Goal: Entertainment & Leisure: Consume media (video, audio)

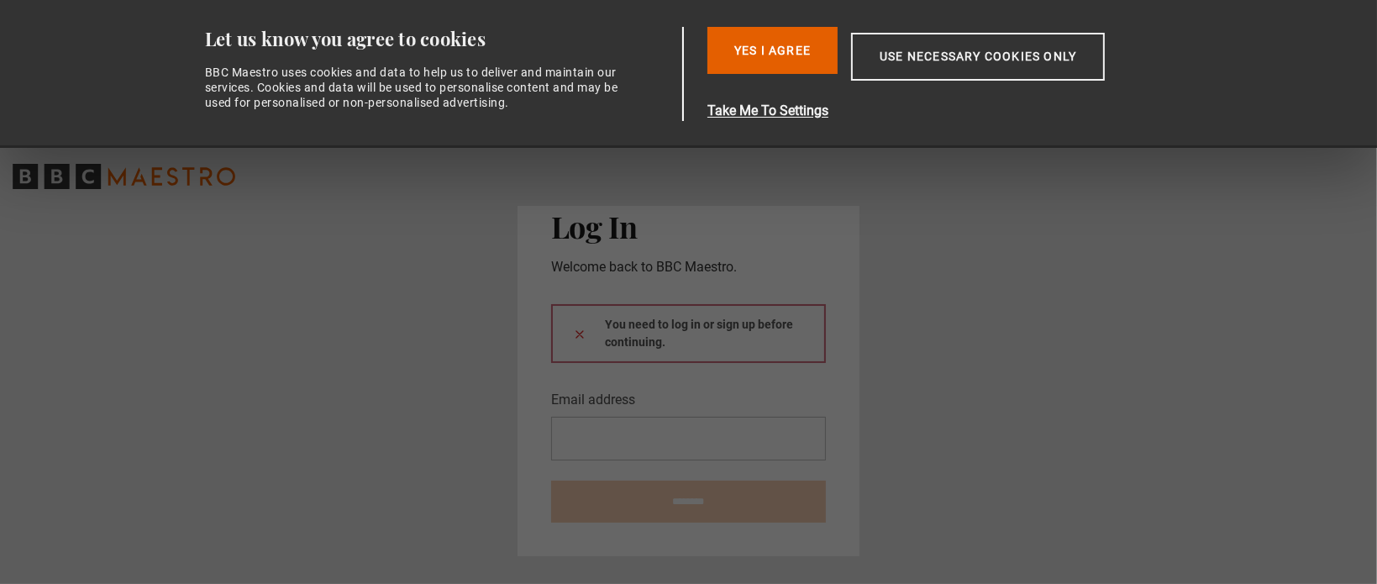
click at [710, 336] on div "You need to log in or sign up before continuing." at bounding box center [688, 333] width 275 height 59
click at [748, 49] on button "Yes I Agree" at bounding box center [772, 50] width 130 height 47
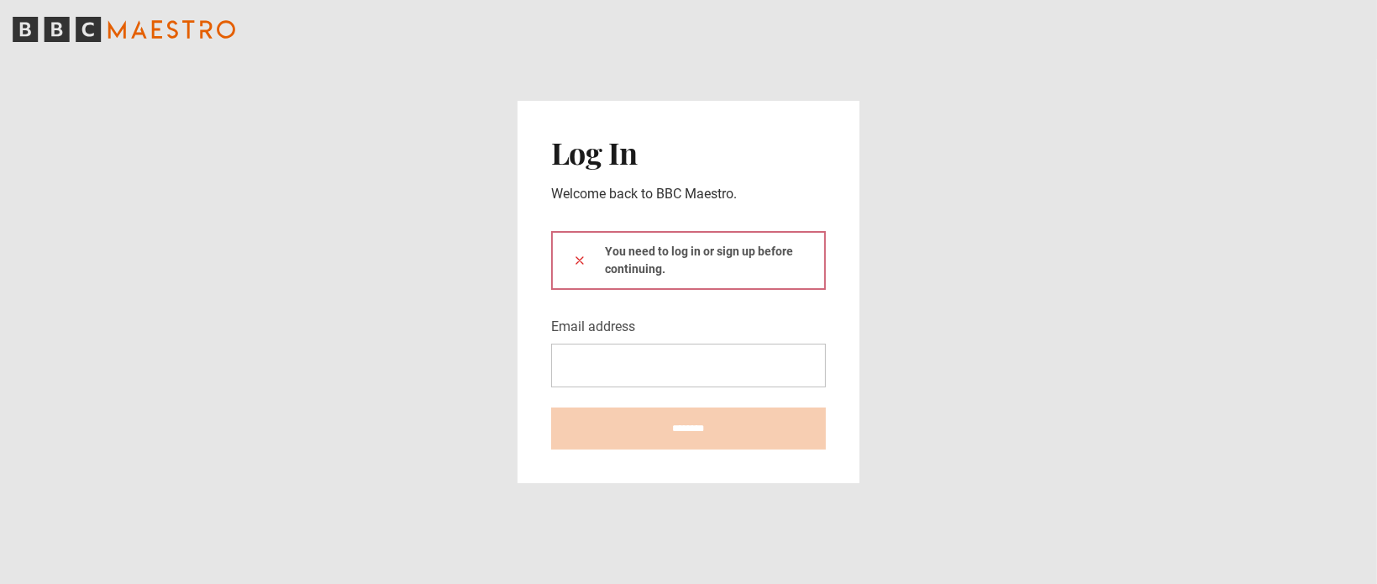
click at [694, 260] on div "You need to log in or sign up before continuing." at bounding box center [688, 260] width 275 height 59
click at [551, 387] on nordpass-icon at bounding box center [551, 387] width 0 height 0
click at [0, 583] on nordpass-autofill-portal at bounding box center [0, 584] width 0 height 0
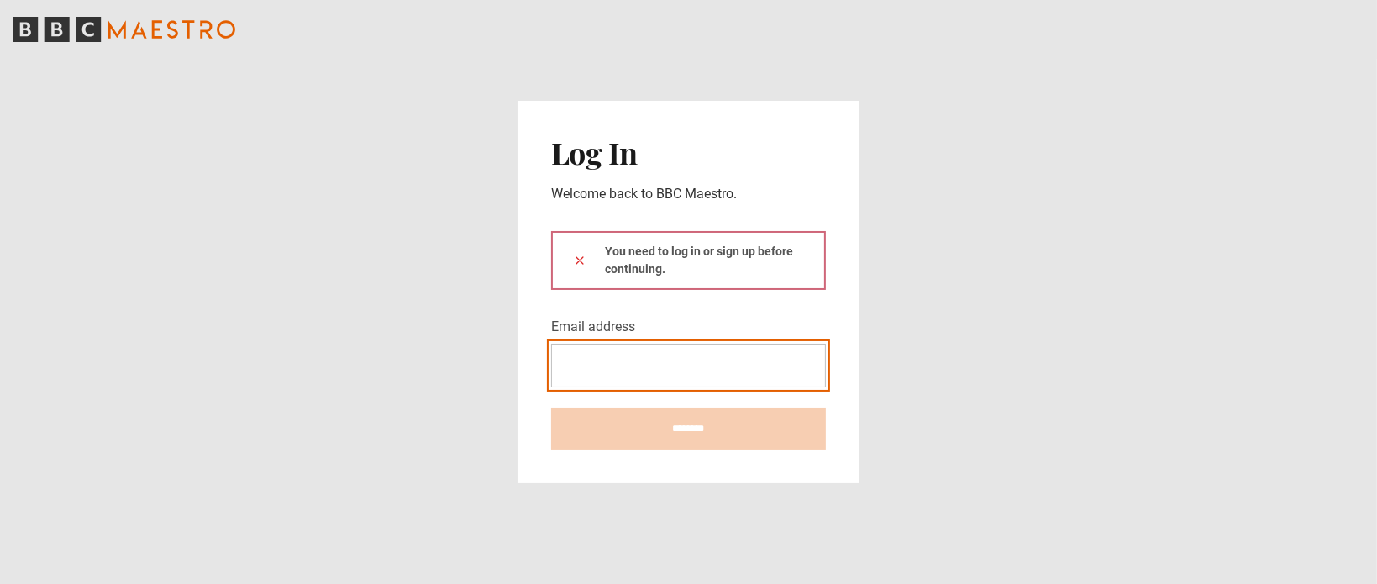
type input "**********"
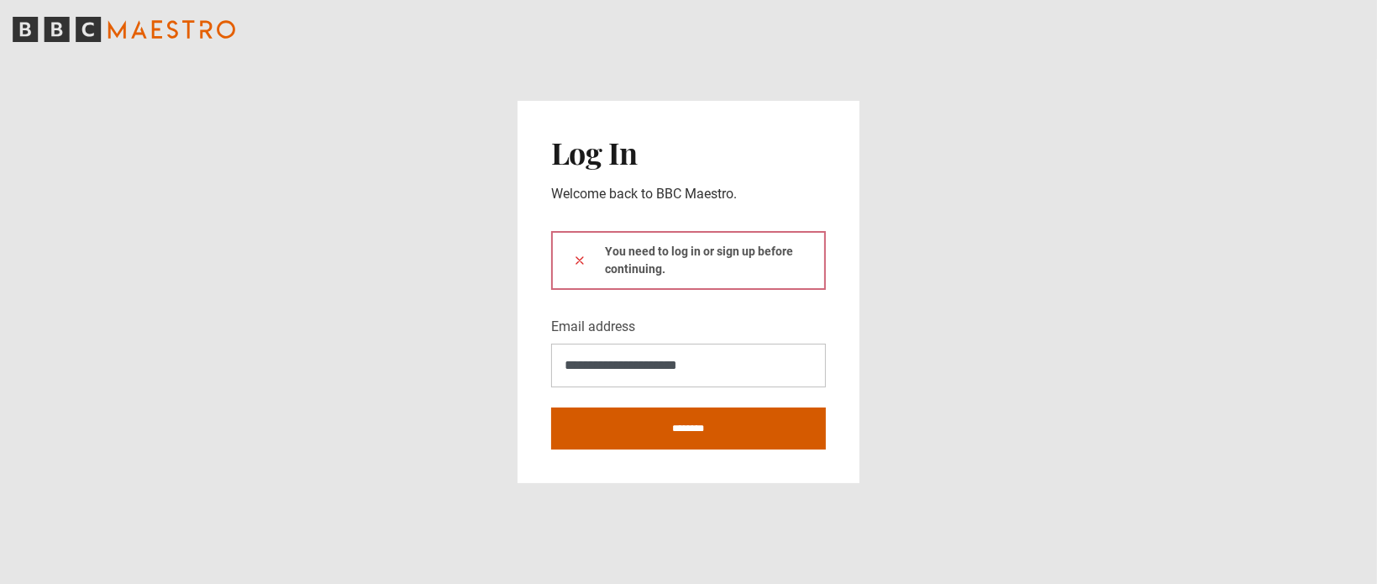
click at [592, 426] on input "********" at bounding box center [688, 428] width 275 height 42
type input "**********"
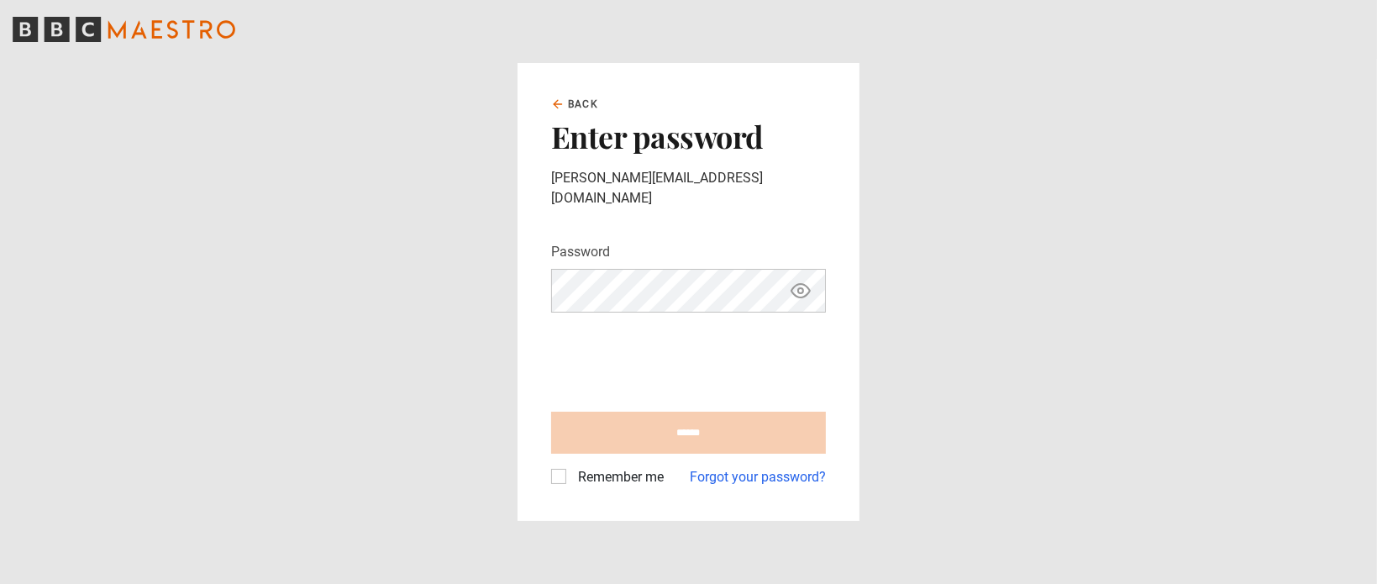
click at [0, 583] on nordpass-portal at bounding box center [0, 584] width 0 height 0
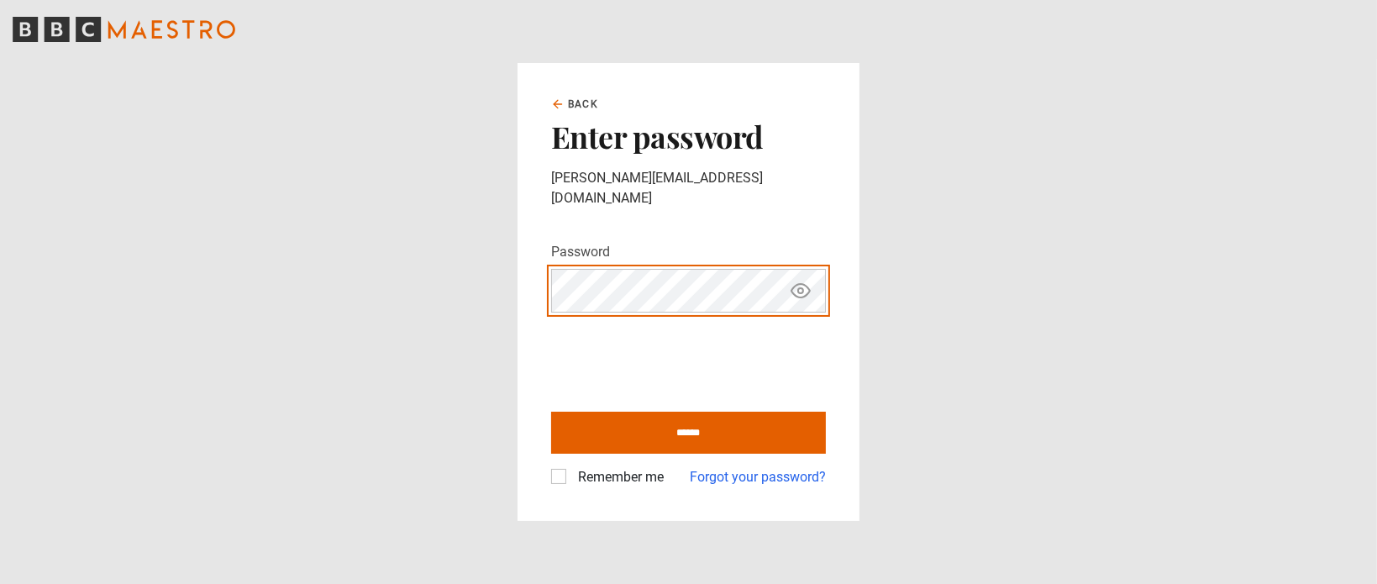
type input "**********"
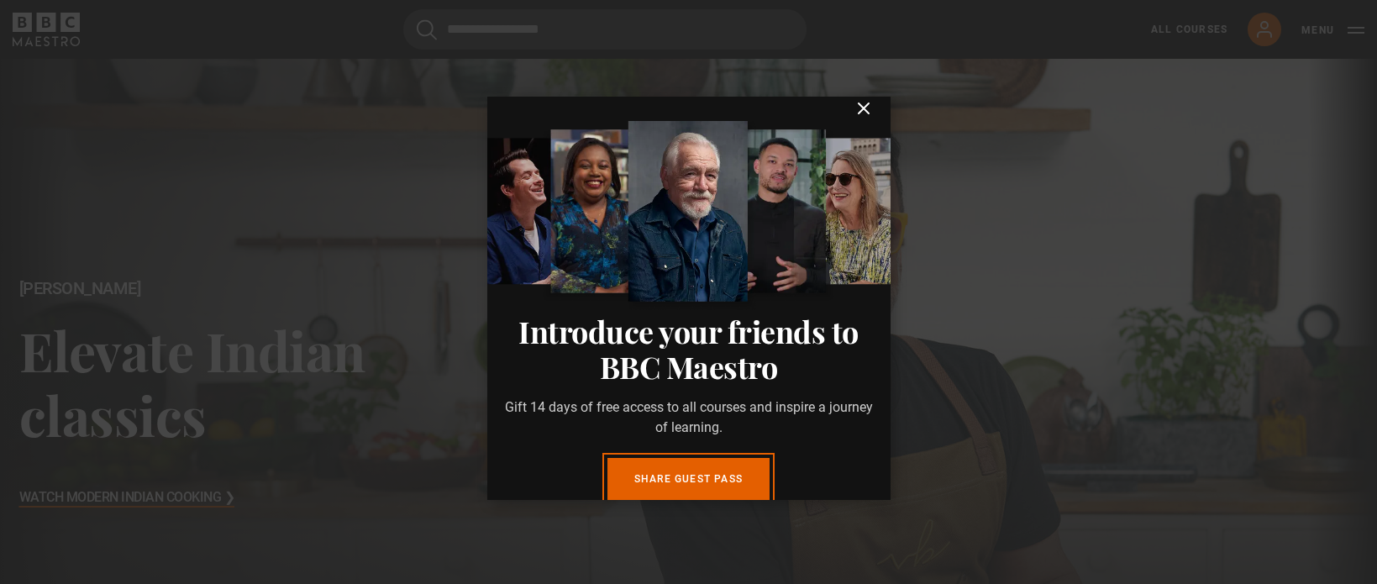
click at [557, 469] on div "Introduce your friends to BBC Maestro Gift 14 days of free access to all course…" at bounding box center [688, 440] width 403 height 261
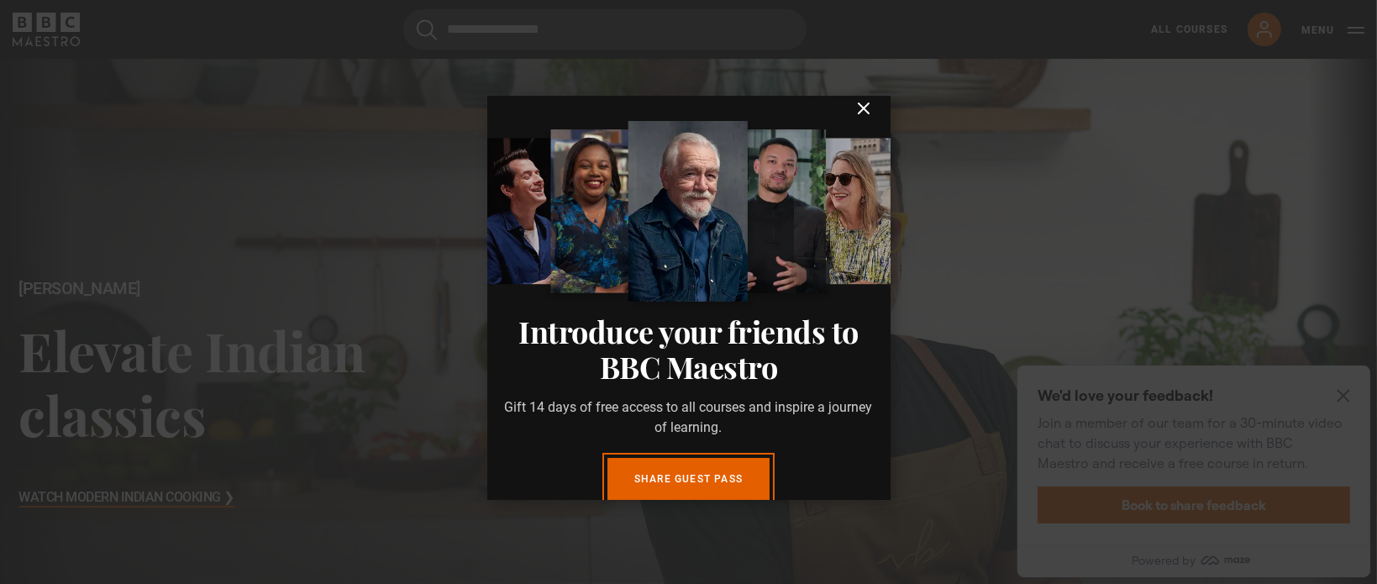
click at [859, 113] on icon "submit" at bounding box center [864, 108] width 10 height 10
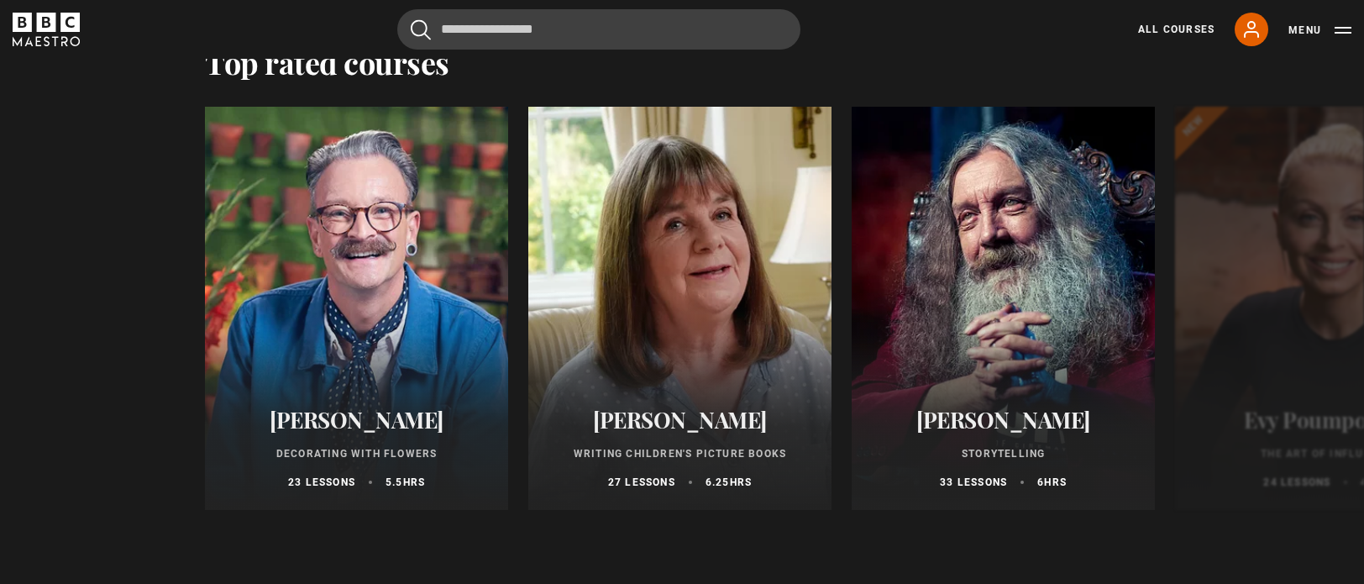
scroll to position [2856, 0]
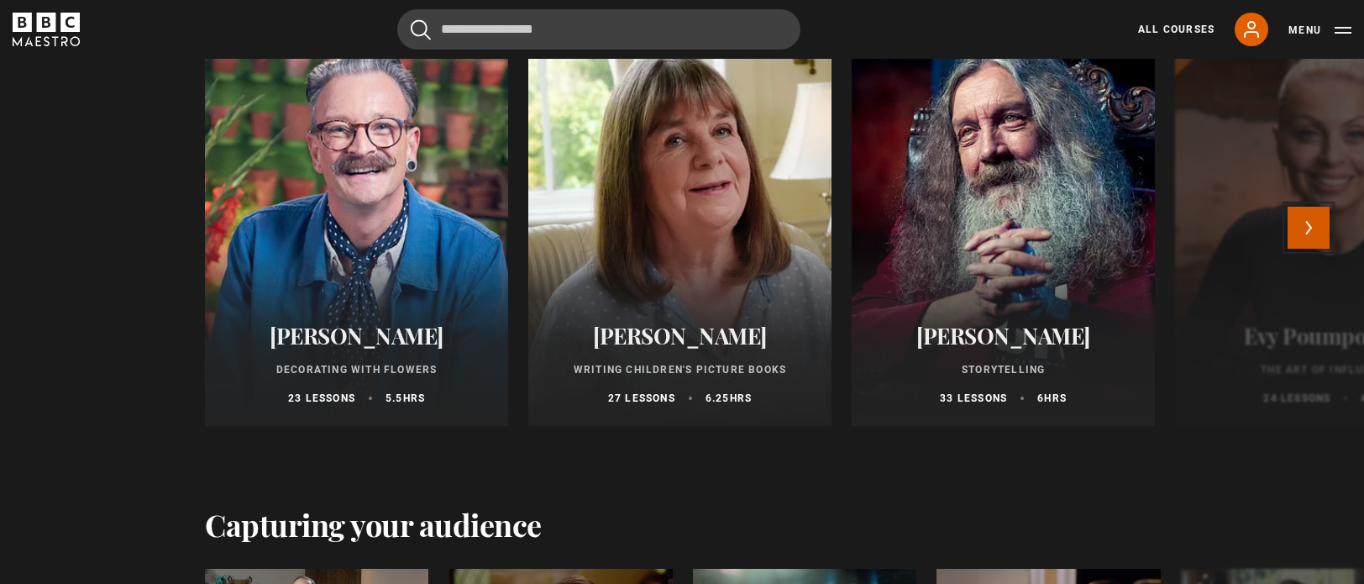
click at [1308, 216] on button "Next" at bounding box center [1309, 228] width 42 height 42
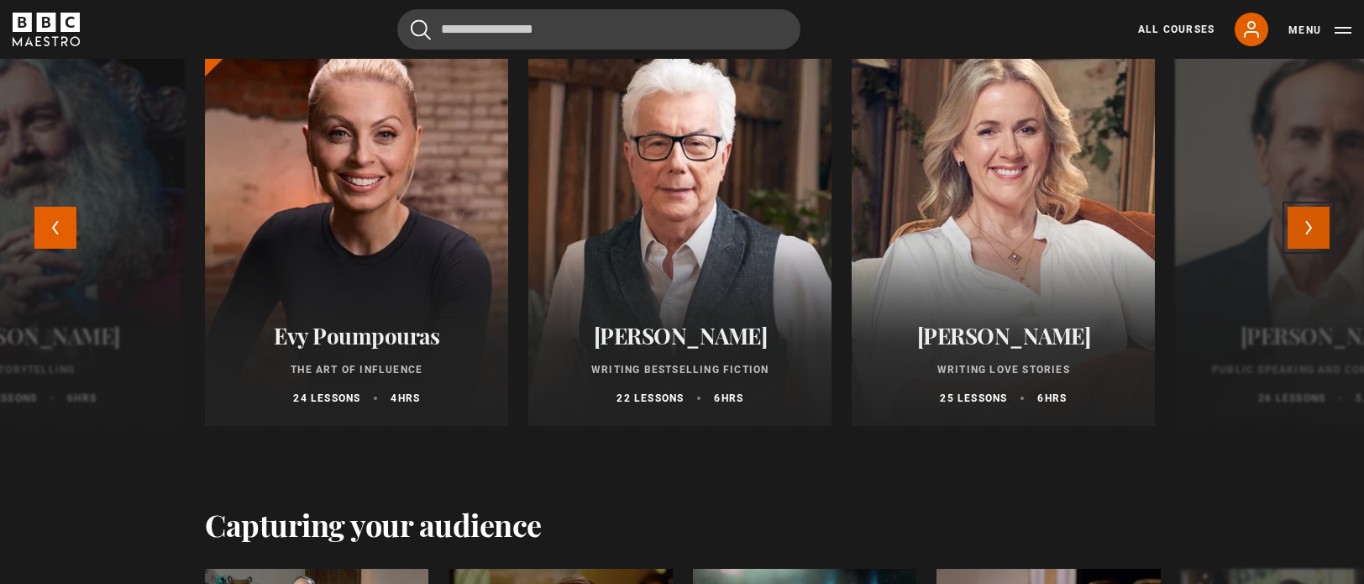
click at [1308, 223] on button "Next" at bounding box center [1309, 228] width 42 height 42
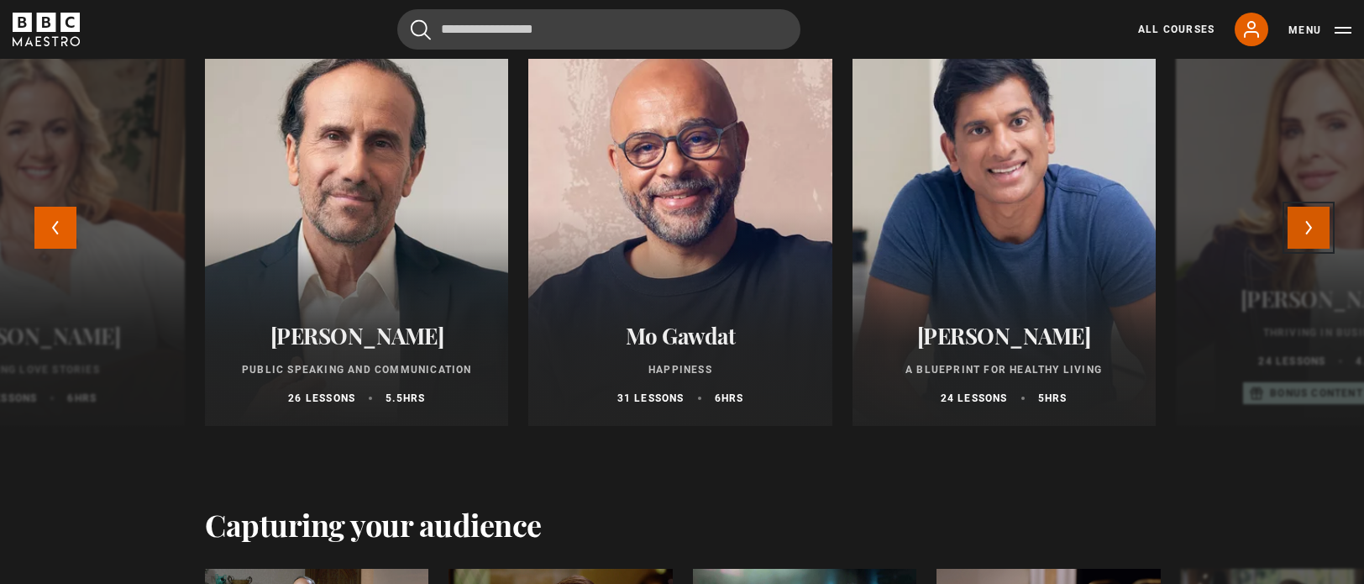
click at [1308, 223] on button "Next" at bounding box center [1309, 228] width 42 height 42
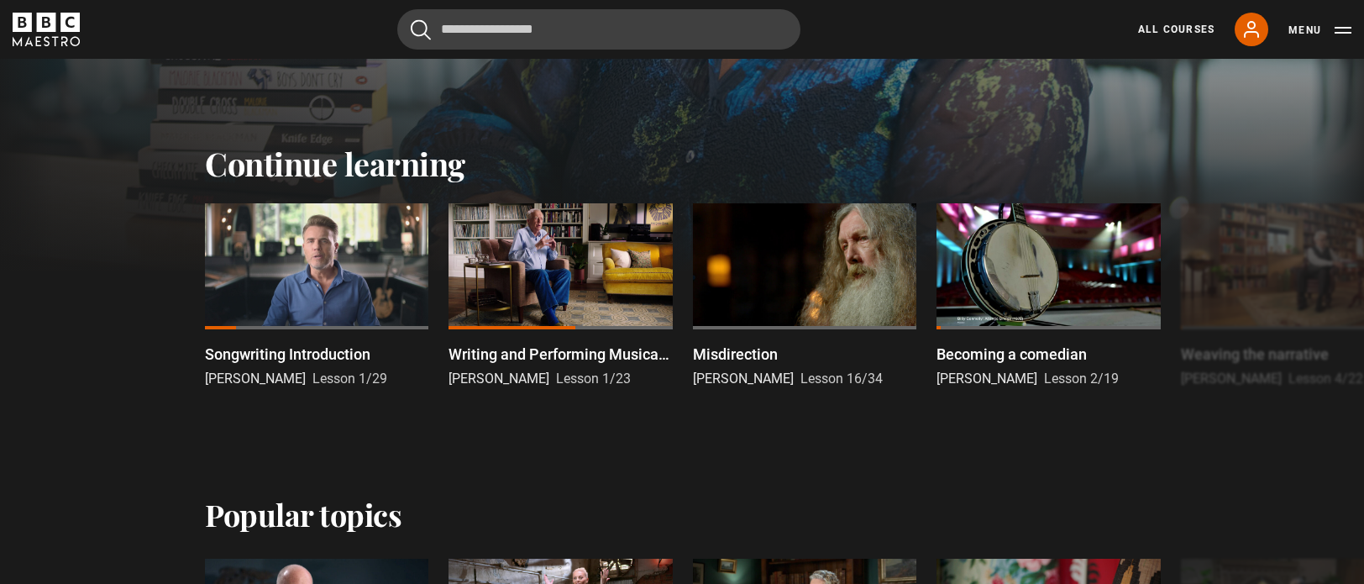
scroll to position [420, 0]
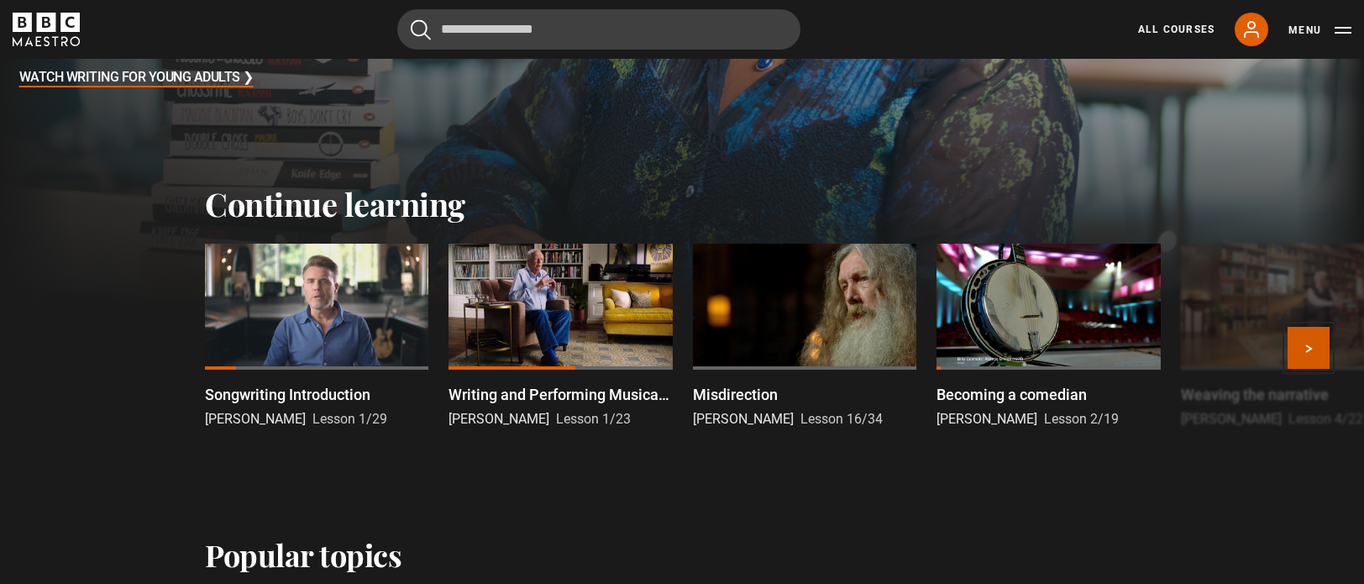
click at [1317, 344] on button "Next" at bounding box center [1309, 348] width 42 height 42
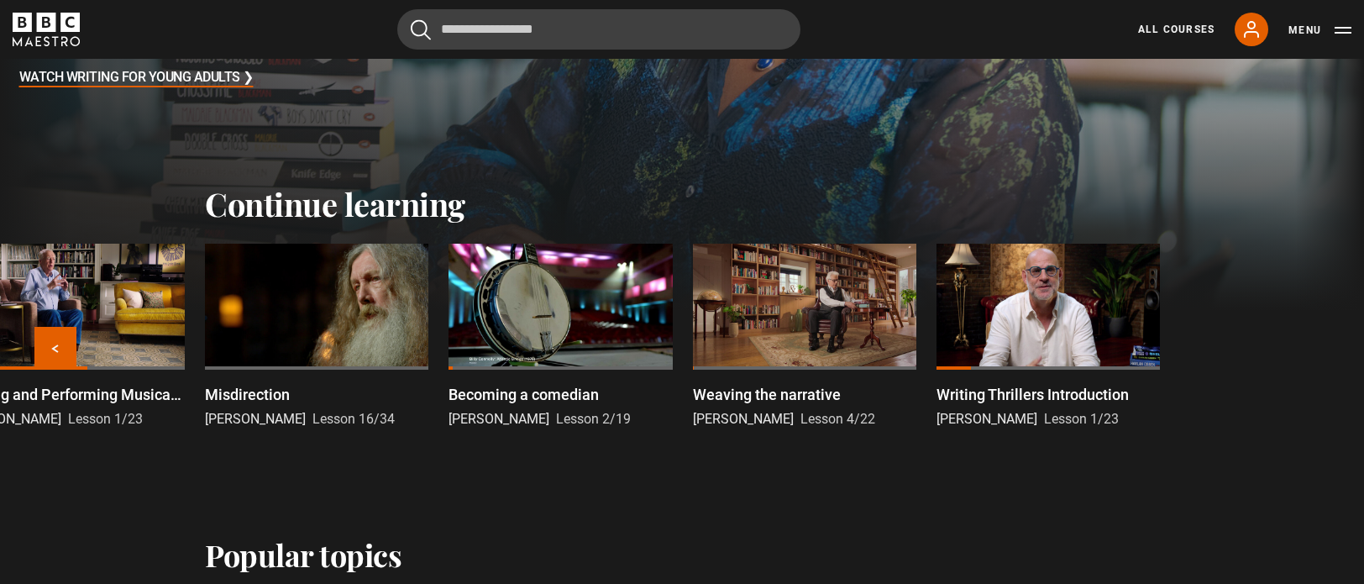
click at [336, 302] on div at bounding box center [316, 307] width 223 height 126
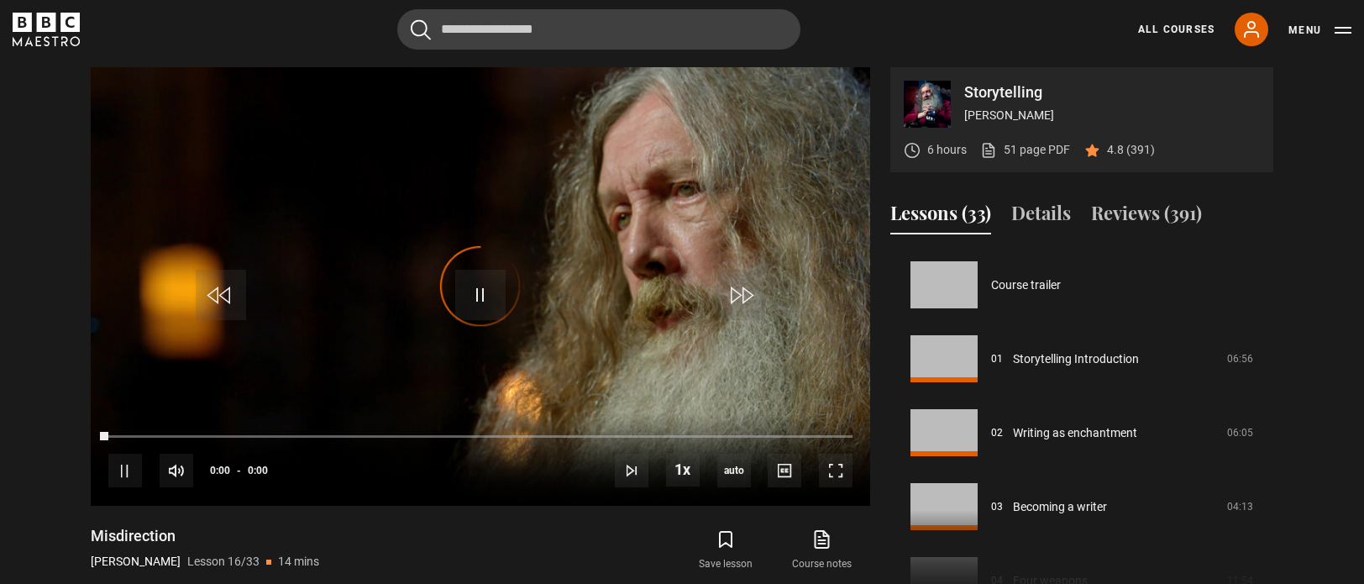
scroll to position [1109, 0]
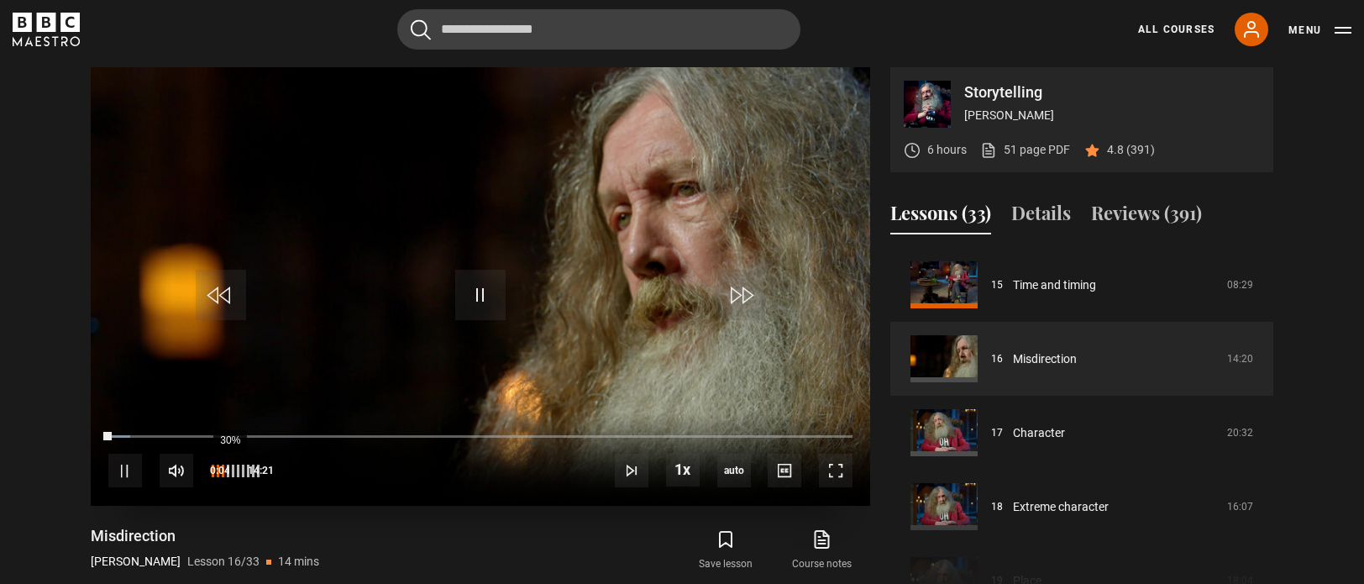
click at [229, 468] on div "30%" at bounding box center [229, 471] width 1 height 13
click at [225, 466] on li "Volume Level" at bounding box center [225, 471] width 3 height 13
click at [235, 467] on div "39%" at bounding box center [235, 471] width 1 height 13
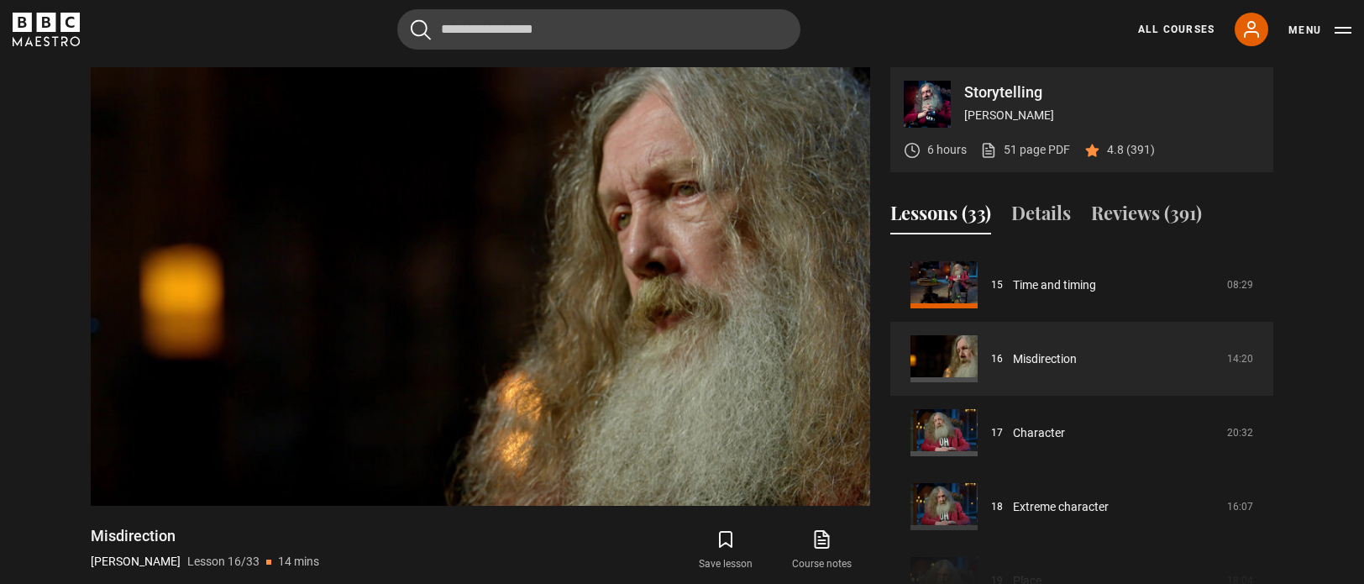
click at [37, 387] on section "Storytelling Alan Moore 6 hours 51 page PDF (opens in new tab) 4.8 (391) Video …" at bounding box center [682, 322] width 1364 height 645
drag, startPoint x: 35, startPoint y: 281, endPoint x: 17, endPoint y: 281, distance: 18.5
click at [17, 281] on section "Storytelling Alan Moore 6 hours 51 page PDF (opens in new tab) 4.8 (391) Video …" at bounding box center [682, 322] width 1364 height 645
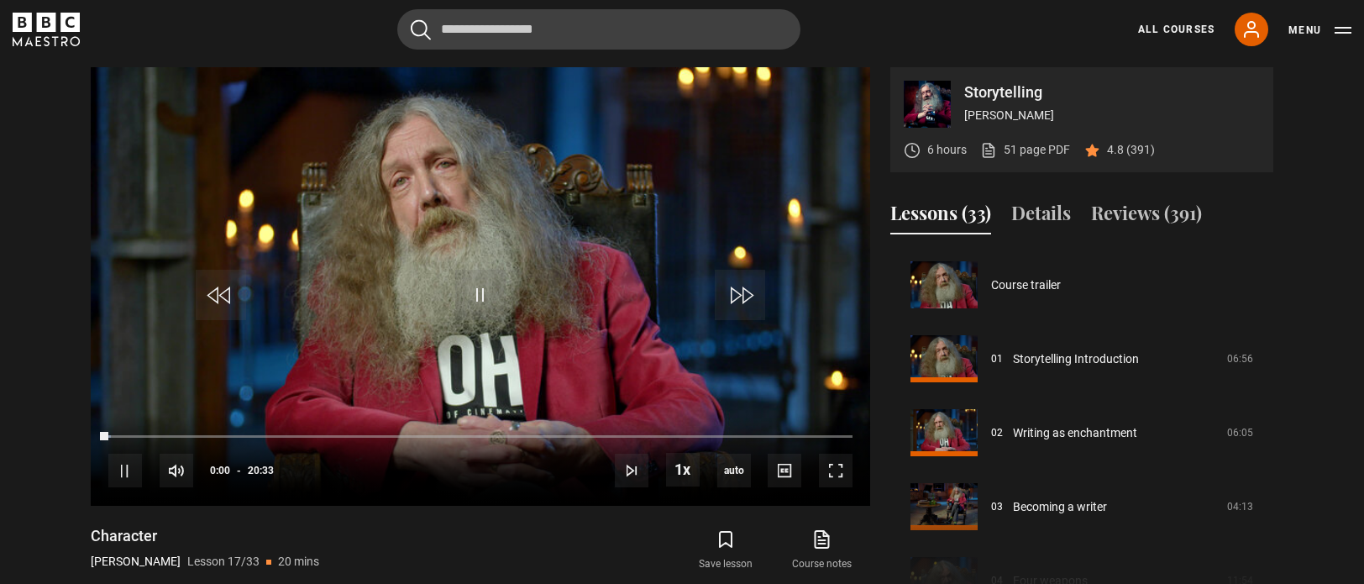
scroll to position [1183, 0]
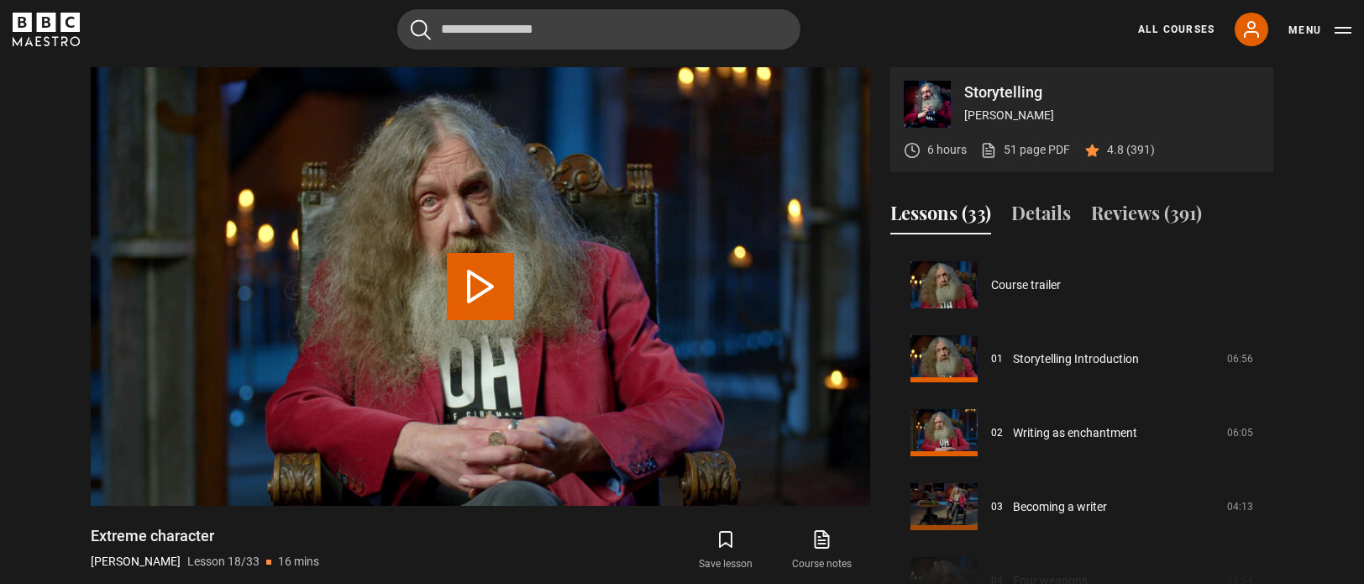
scroll to position [1257, 0]
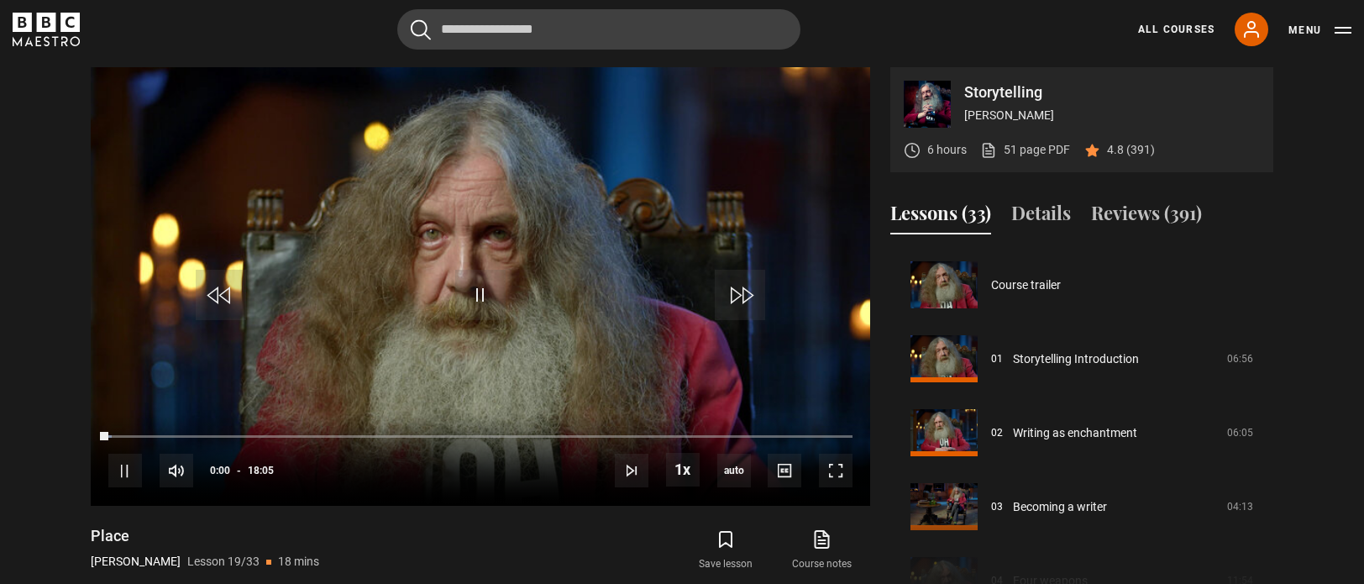
scroll to position [1331, 0]
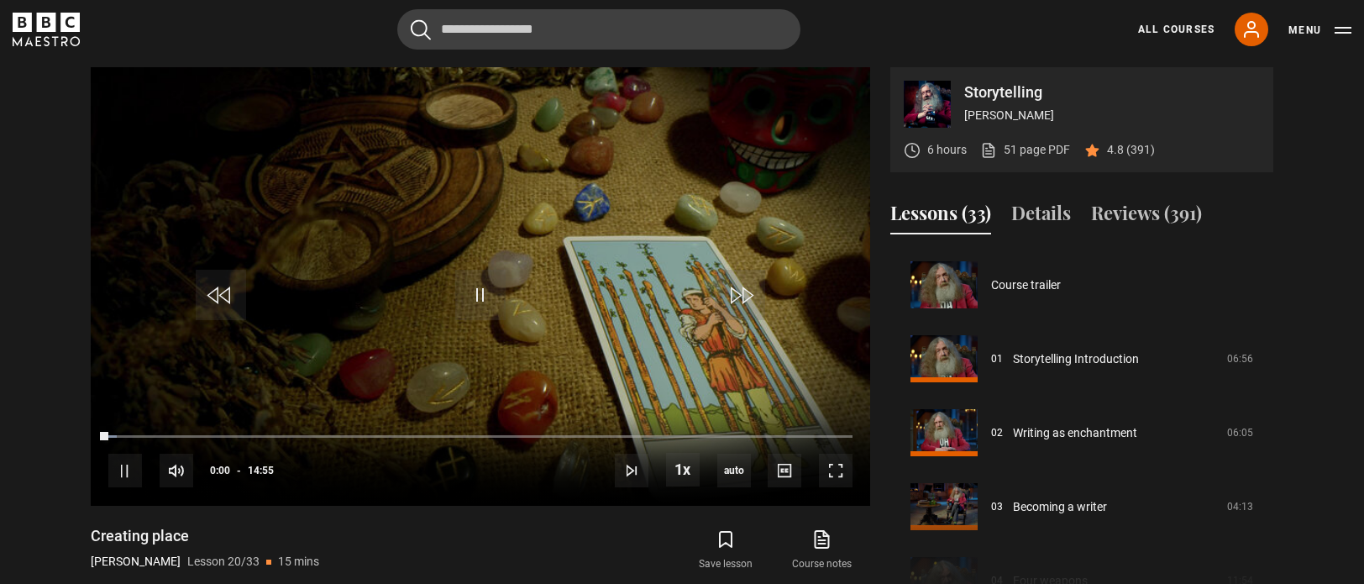
scroll to position [1405, 0]
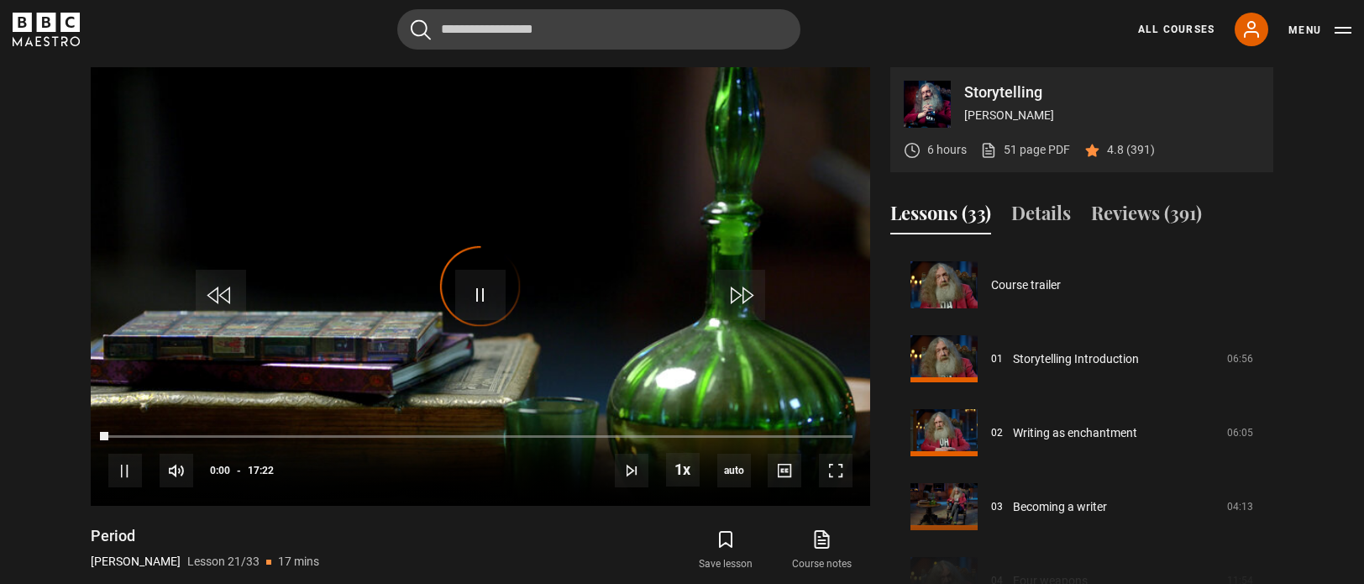
scroll to position [1478, 0]
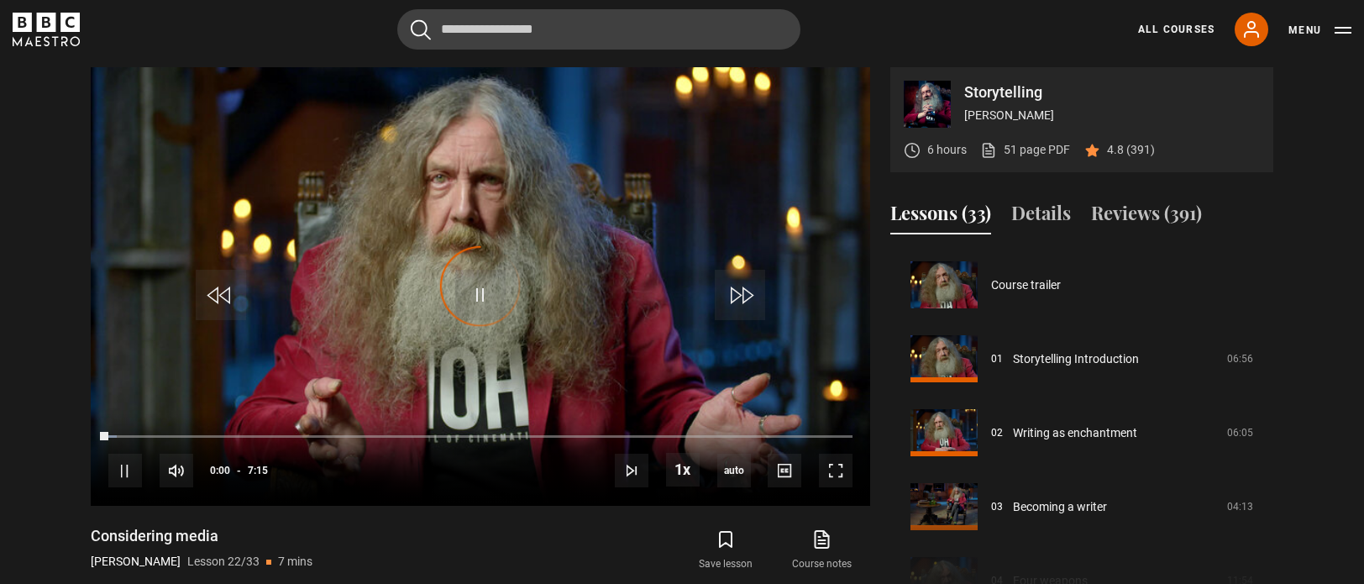
scroll to position [1552, 0]
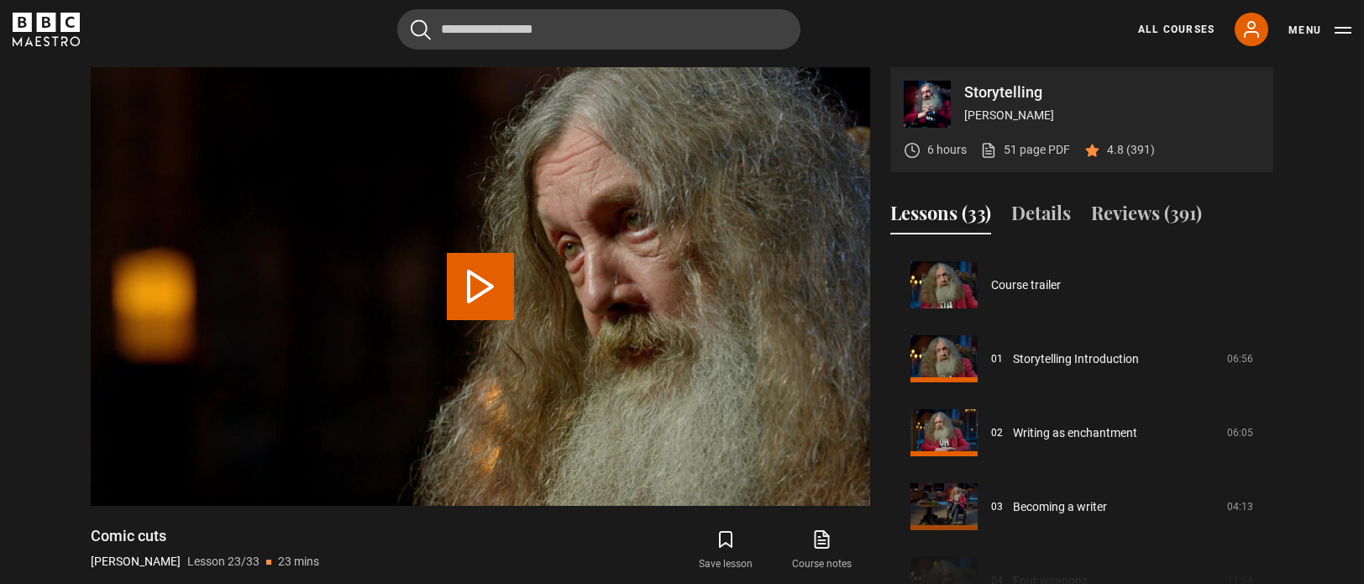
scroll to position [1626, 0]
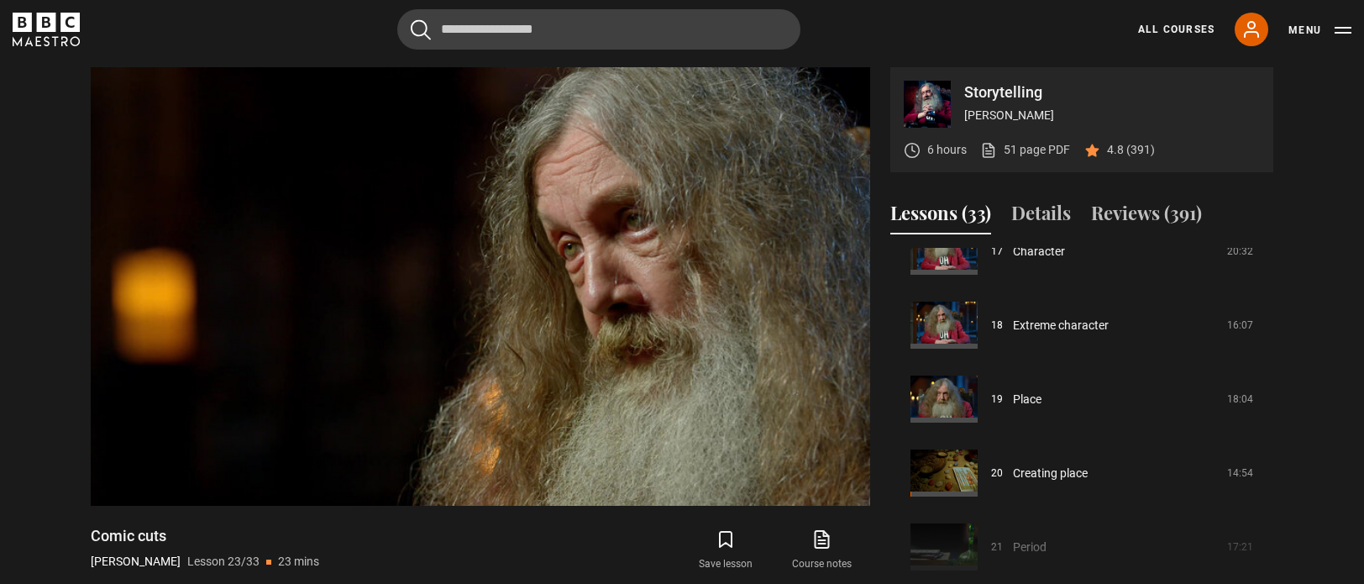
scroll to position [1206, 0]
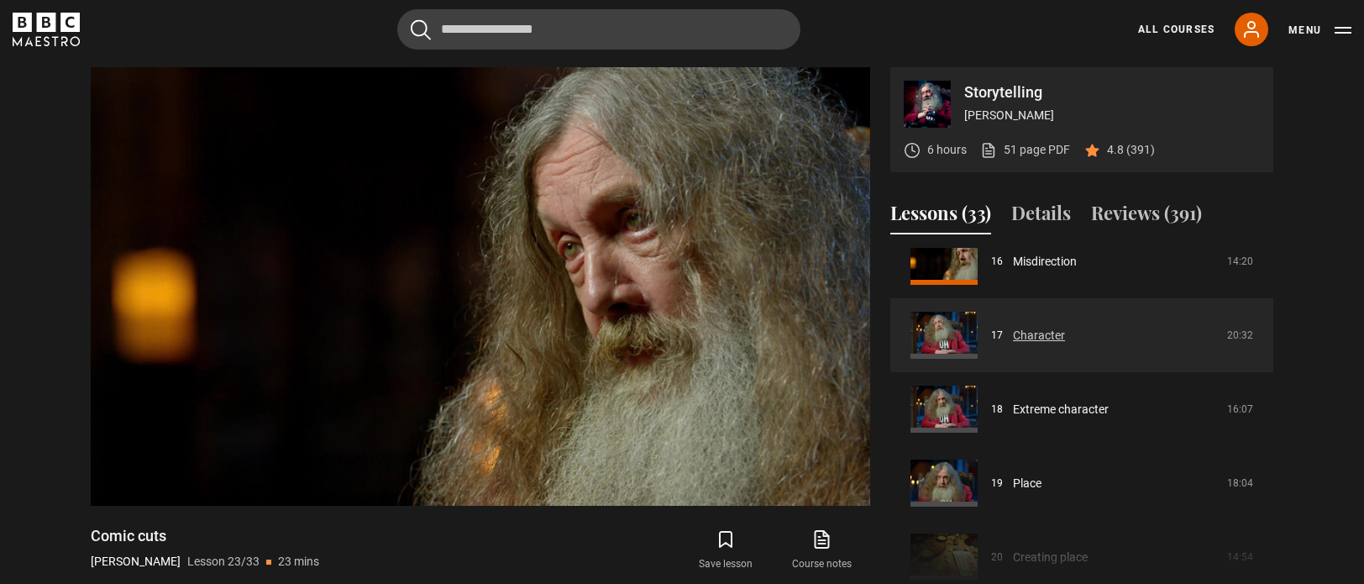
click at [1021, 328] on link "Character" at bounding box center [1039, 336] width 52 height 18
click at [1037, 333] on link "Character" at bounding box center [1039, 336] width 52 height 18
click at [1013, 331] on link "Character" at bounding box center [1039, 336] width 52 height 18
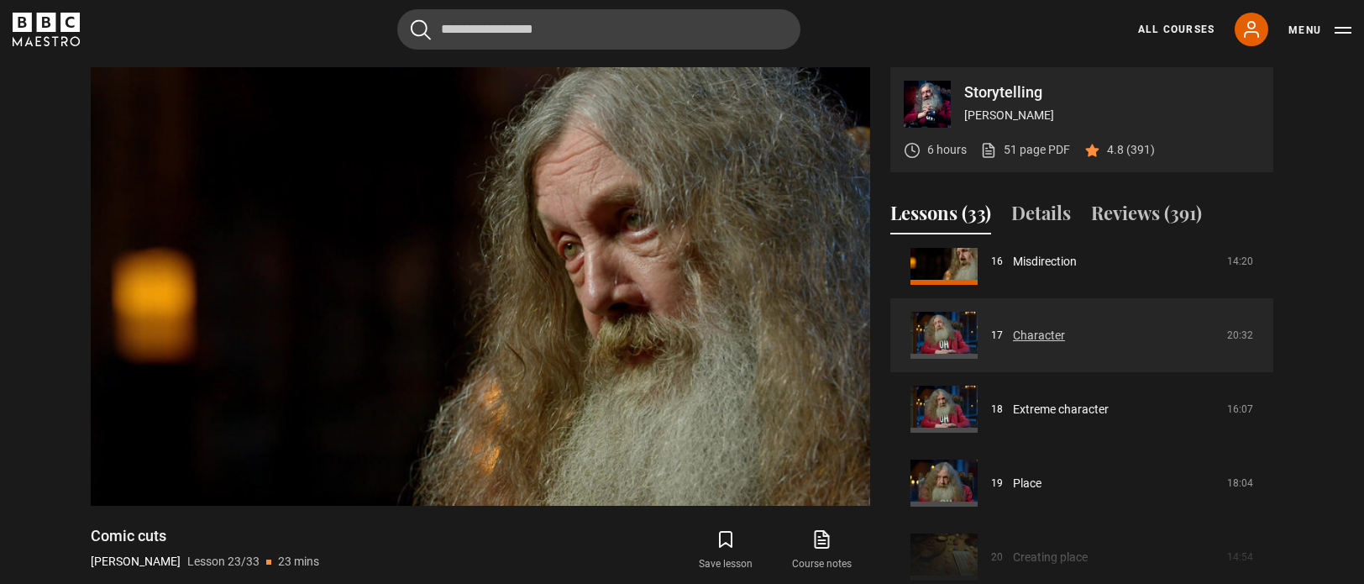
click at [1013, 331] on link "Character" at bounding box center [1039, 336] width 52 height 18
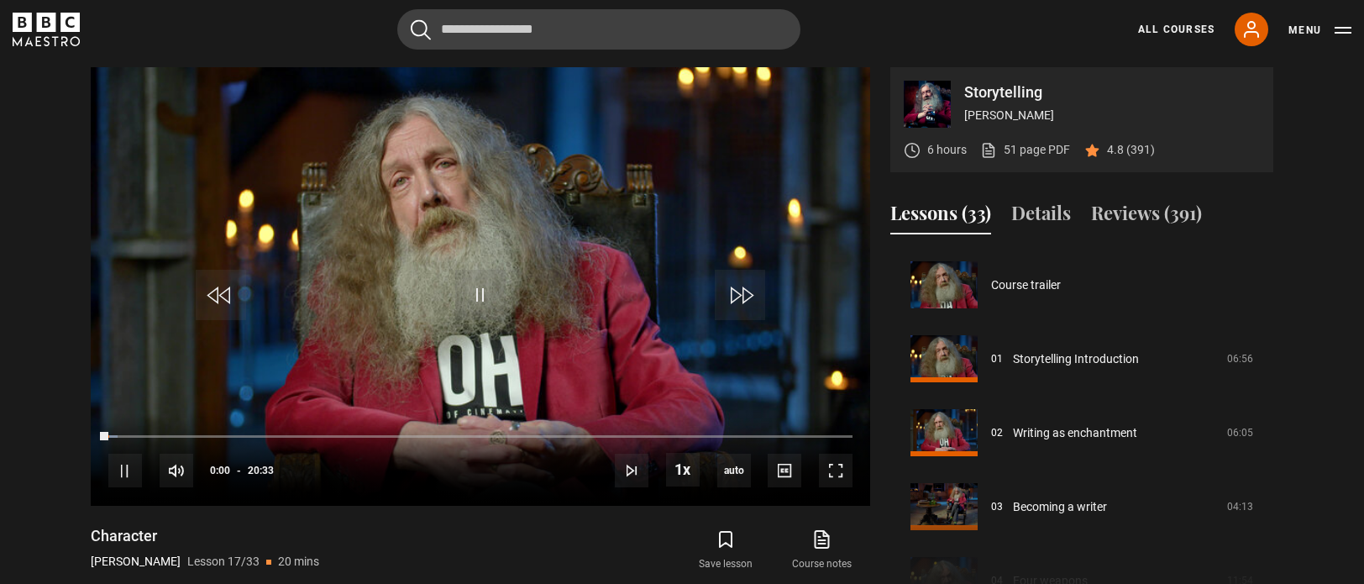
scroll to position [1183, 0]
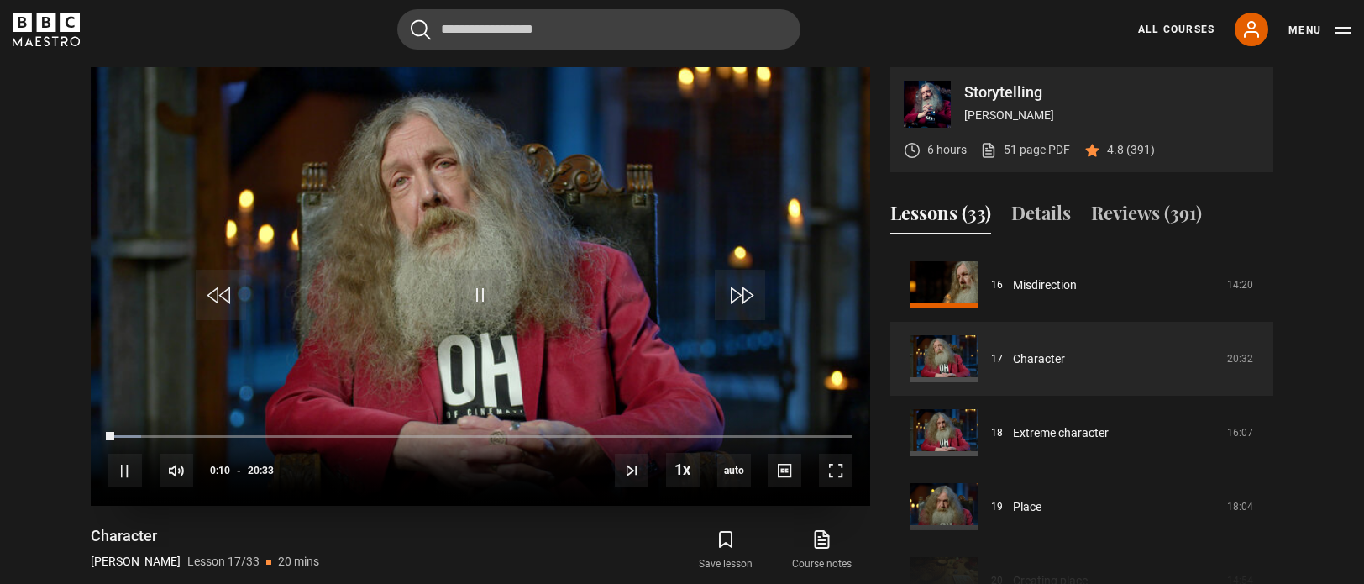
click at [454, 295] on video "Video Player" at bounding box center [481, 286] width 780 height 439
click at [15, 21] on icon "BBC Maestro" at bounding box center [22, 22] width 19 height 19
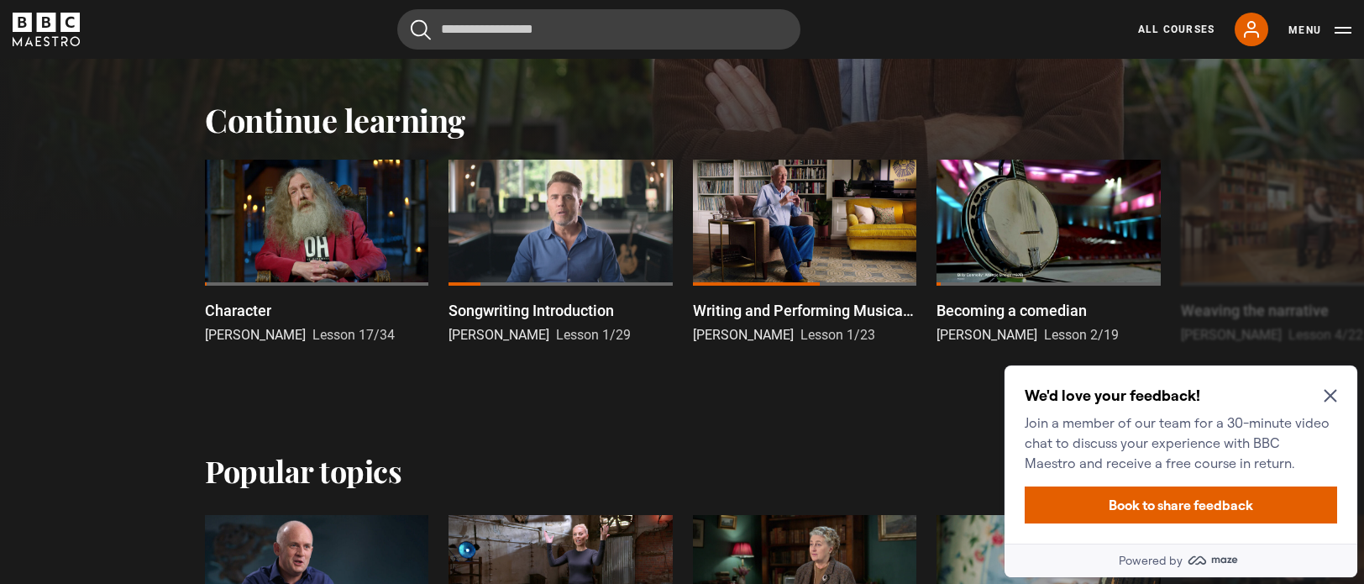
scroll to position [588, 0]
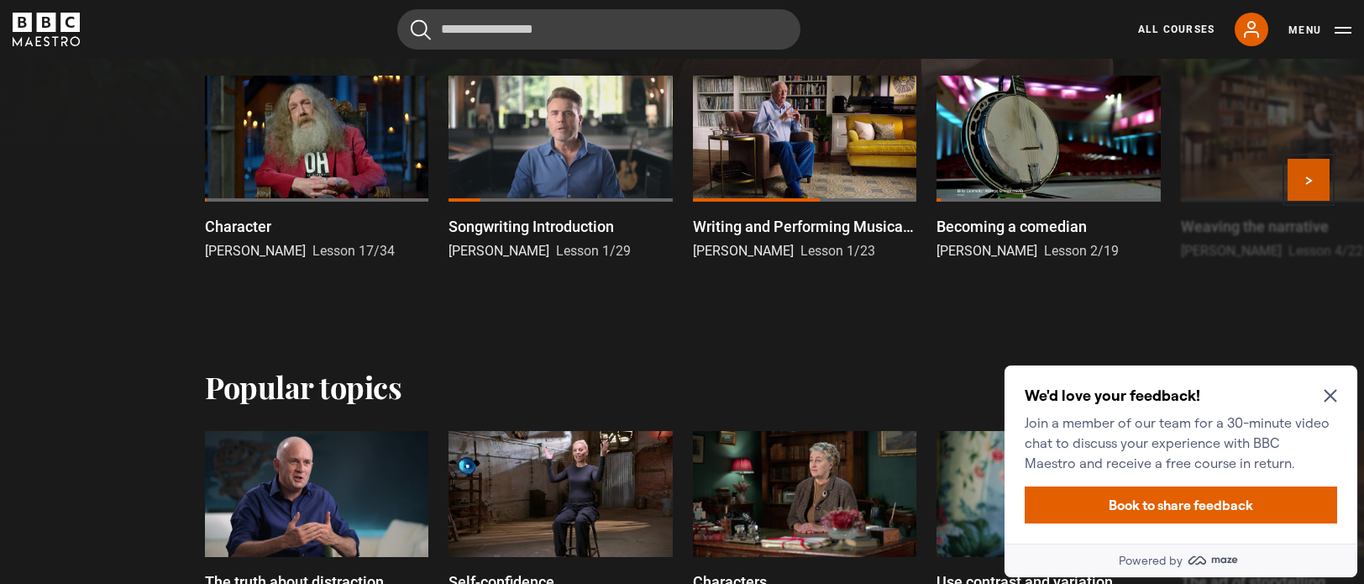
click at [1312, 174] on button "Next" at bounding box center [1309, 180] width 42 height 42
